Goal: Transaction & Acquisition: Purchase product/service

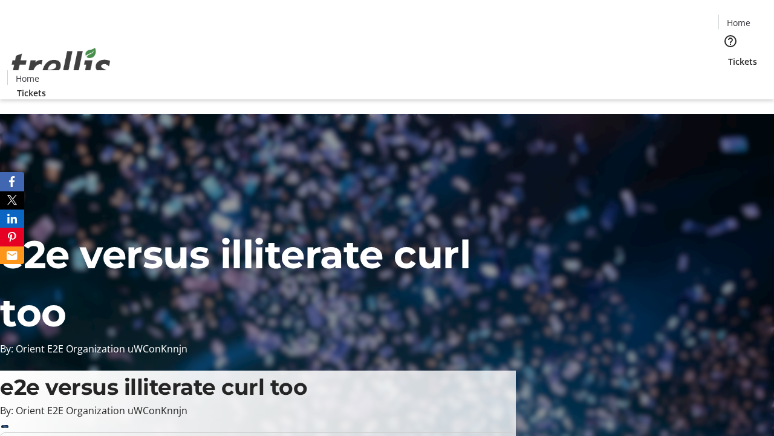
click at [728, 55] on span "Tickets" at bounding box center [742, 61] width 29 height 13
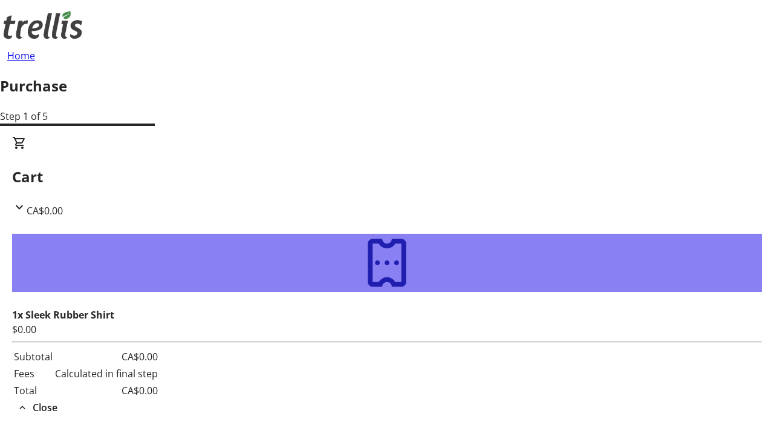
type input "[PERSON_NAME][EMAIL_ADDRESS][DOMAIN_NAME]"
type input "[PERSON_NAME]"
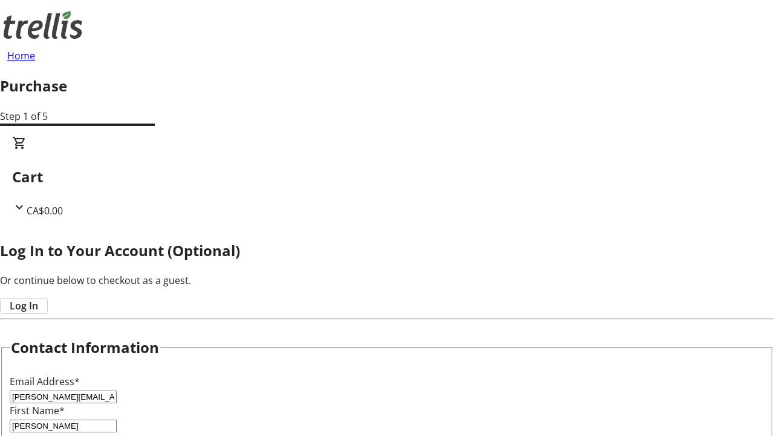
type input "[PERSON_NAME]"
